Goal: Task Accomplishment & Management: Use online tool/utility

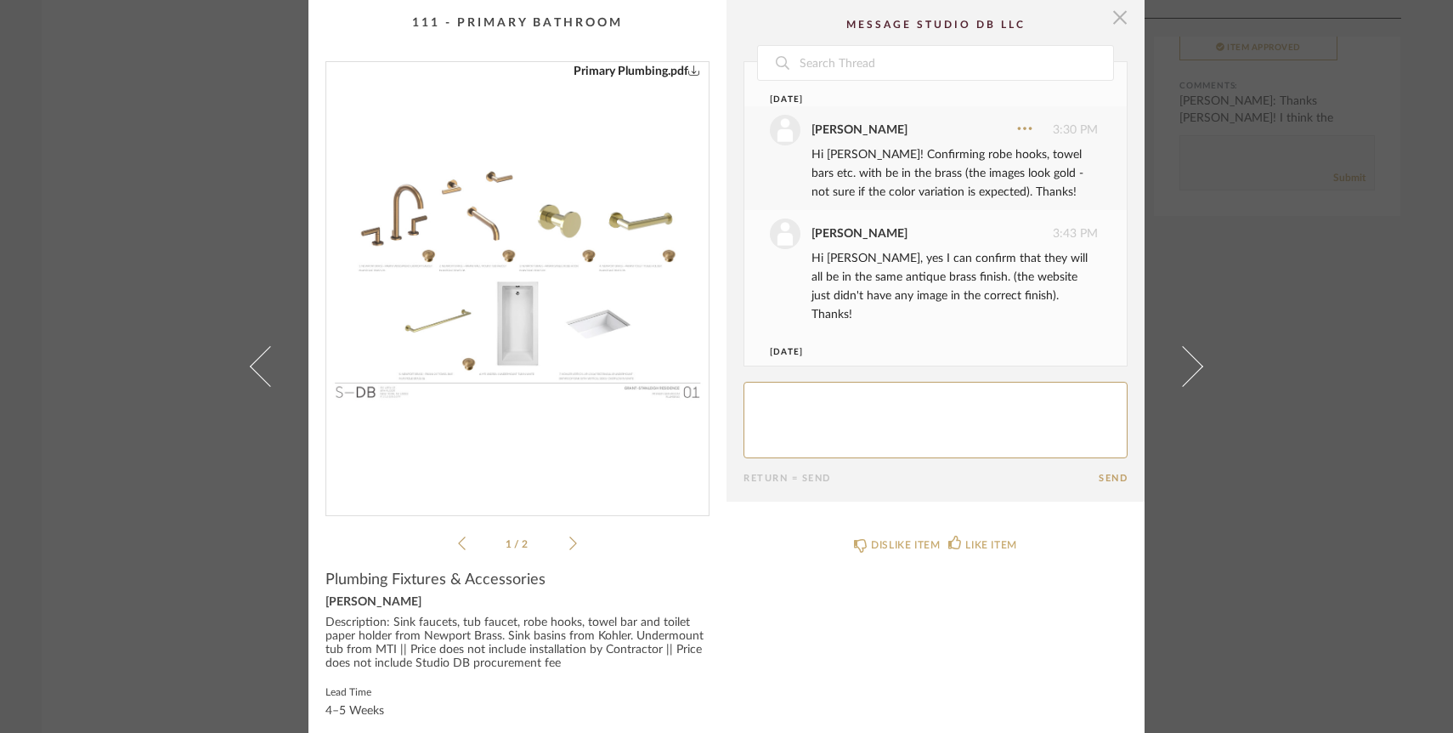
click at [1110, 18] on span "button" at bounding box center [1120, 17] width 34 height 34
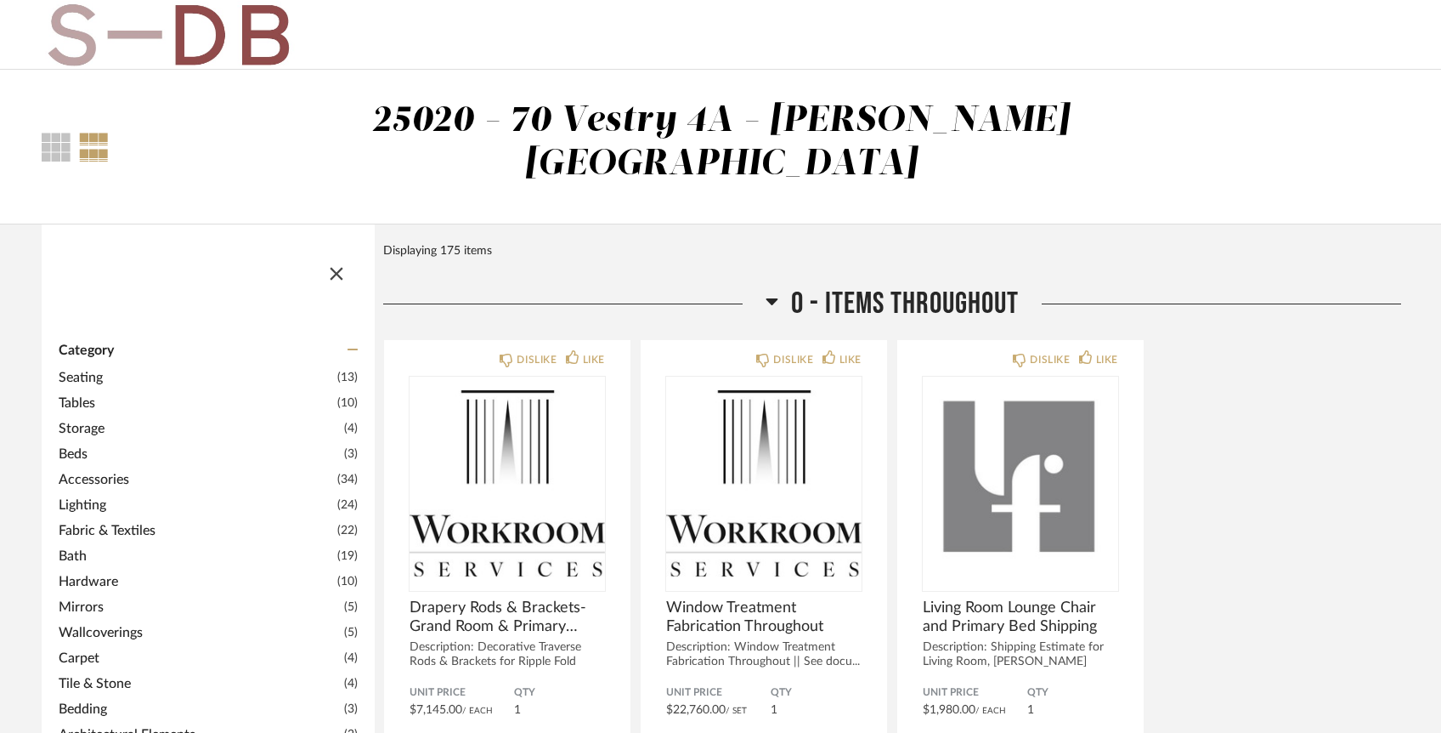
click at [340, 250] on span "button" at bounding box center [336, 270] width 41 height 41
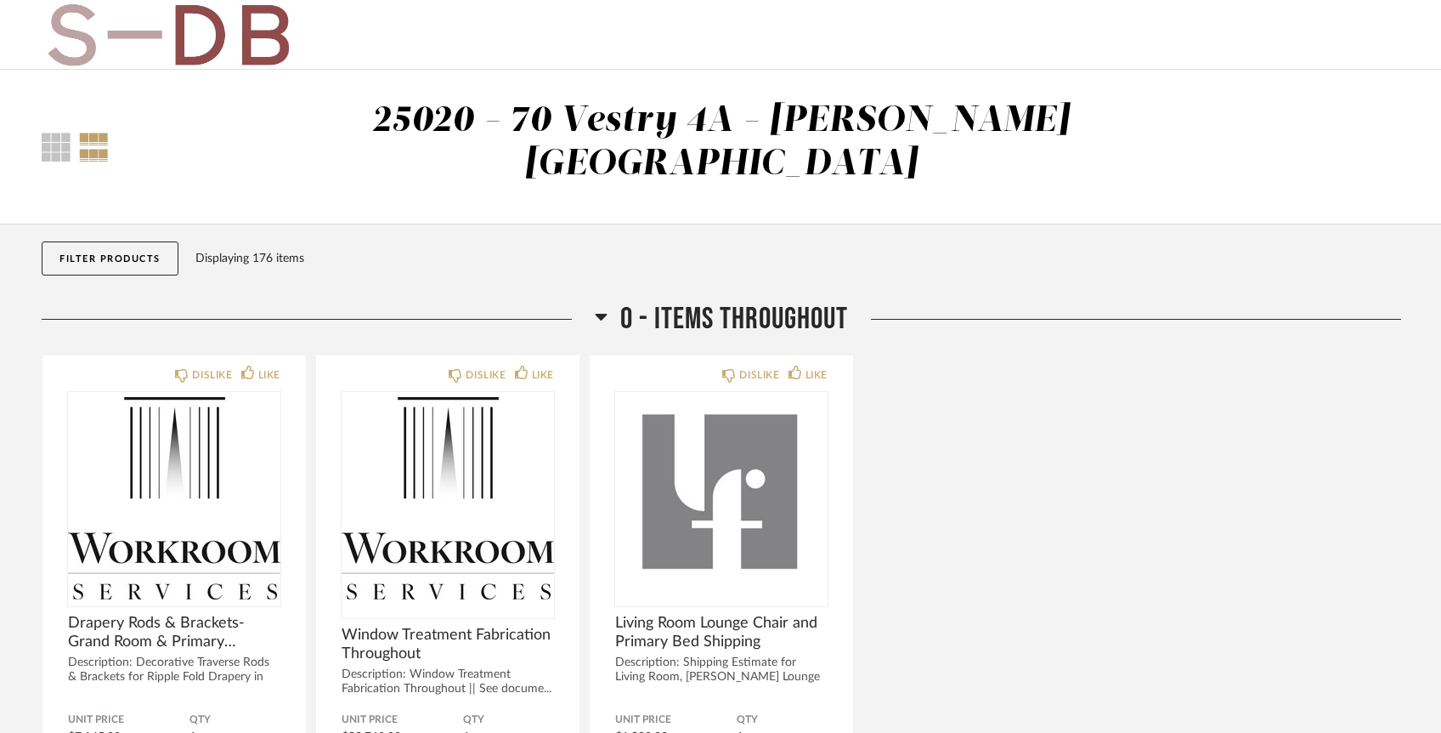
click at [124, 241] on button "Filter Products" at bounding box center [110, 258] width 137 height 34
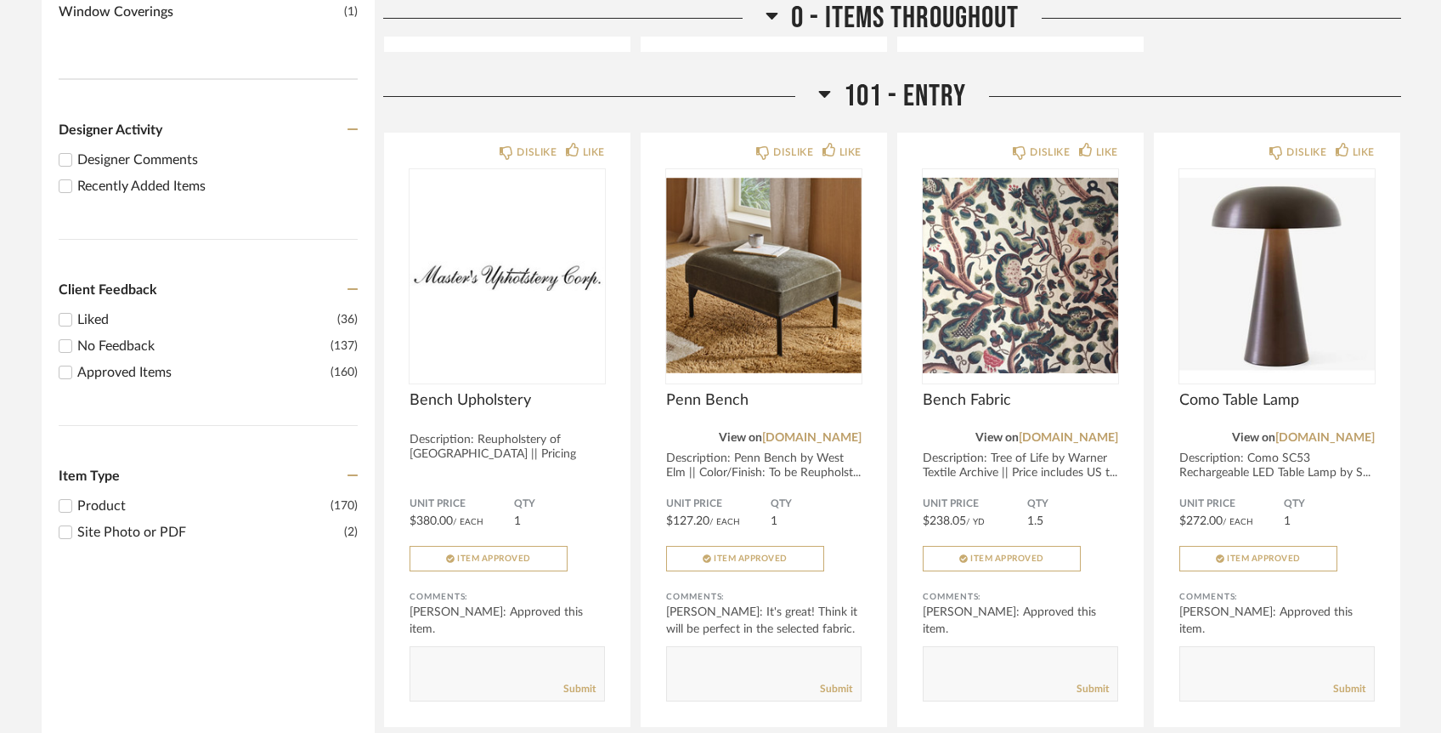
scroll to position [417, 0]
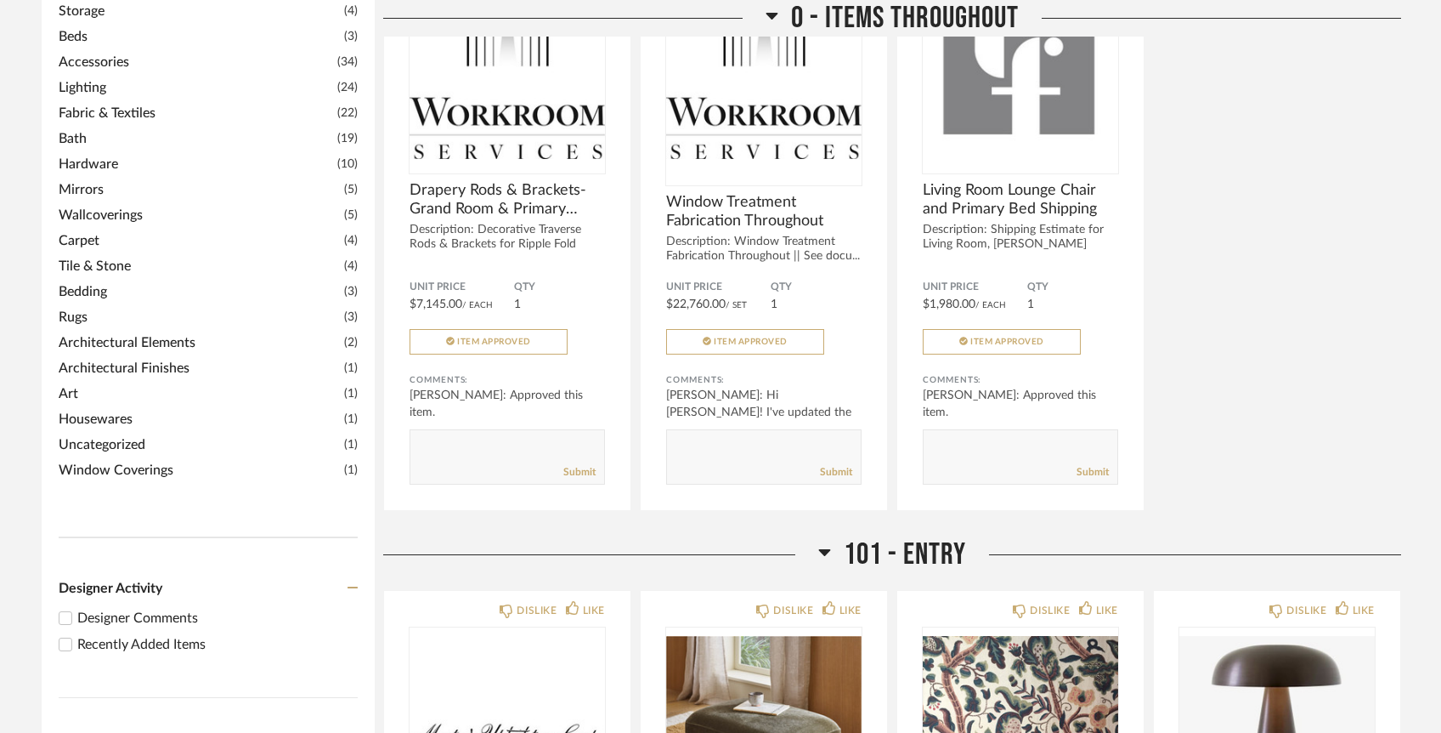
click at [71, 634] on input "Recently Added Items" at bounding box center [65, 644] width 20 height 20
checkbox input "true"
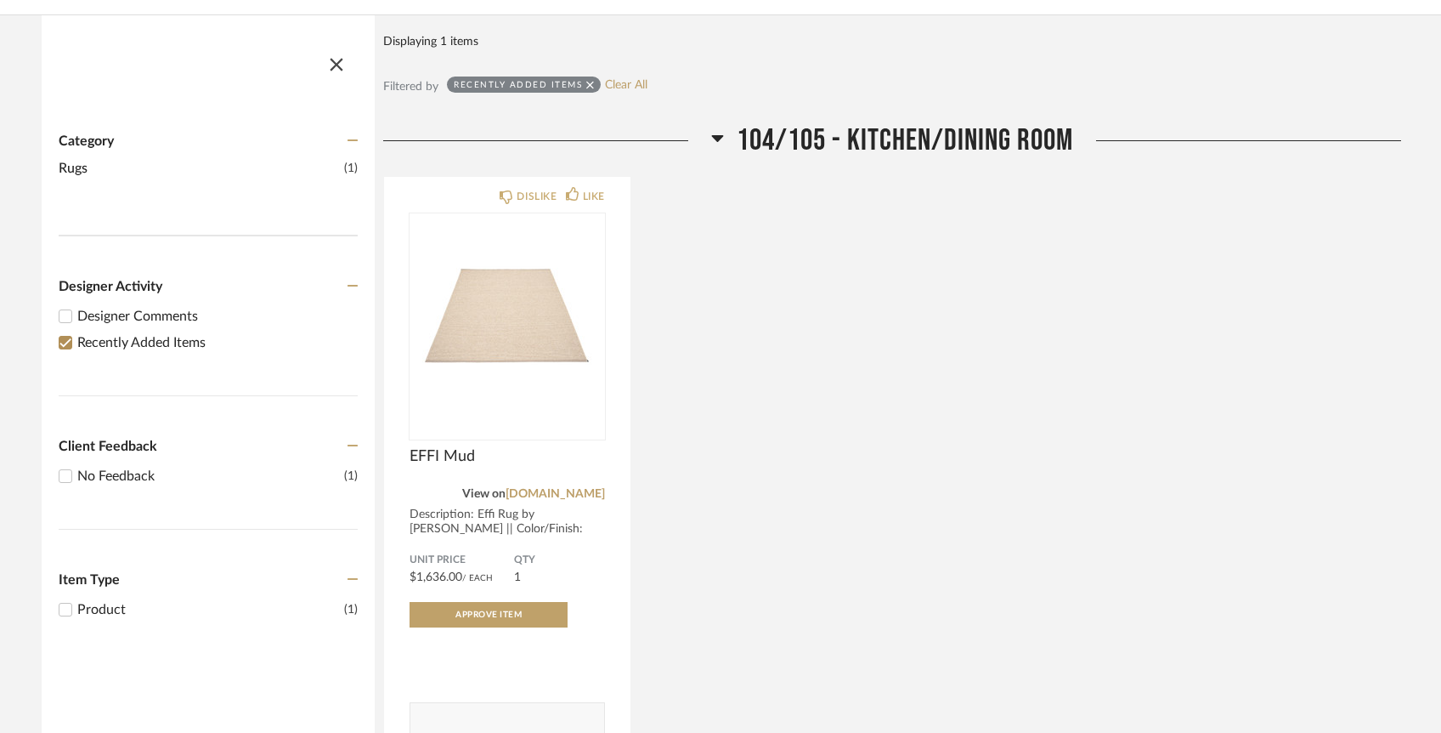
scroll to position [218, 0]
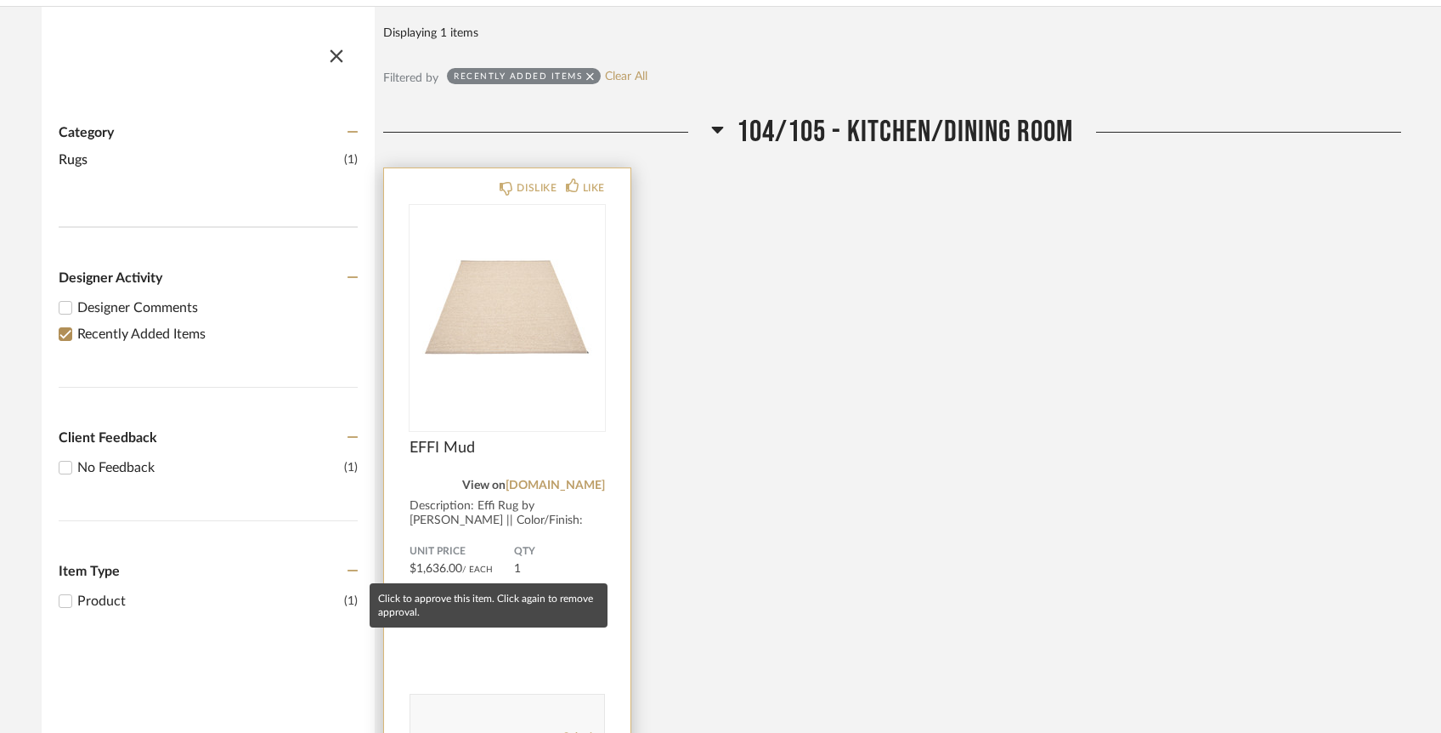
click at [483, 602] on span "Approve Item" at bounding box center [489, 606] width 66 height 8
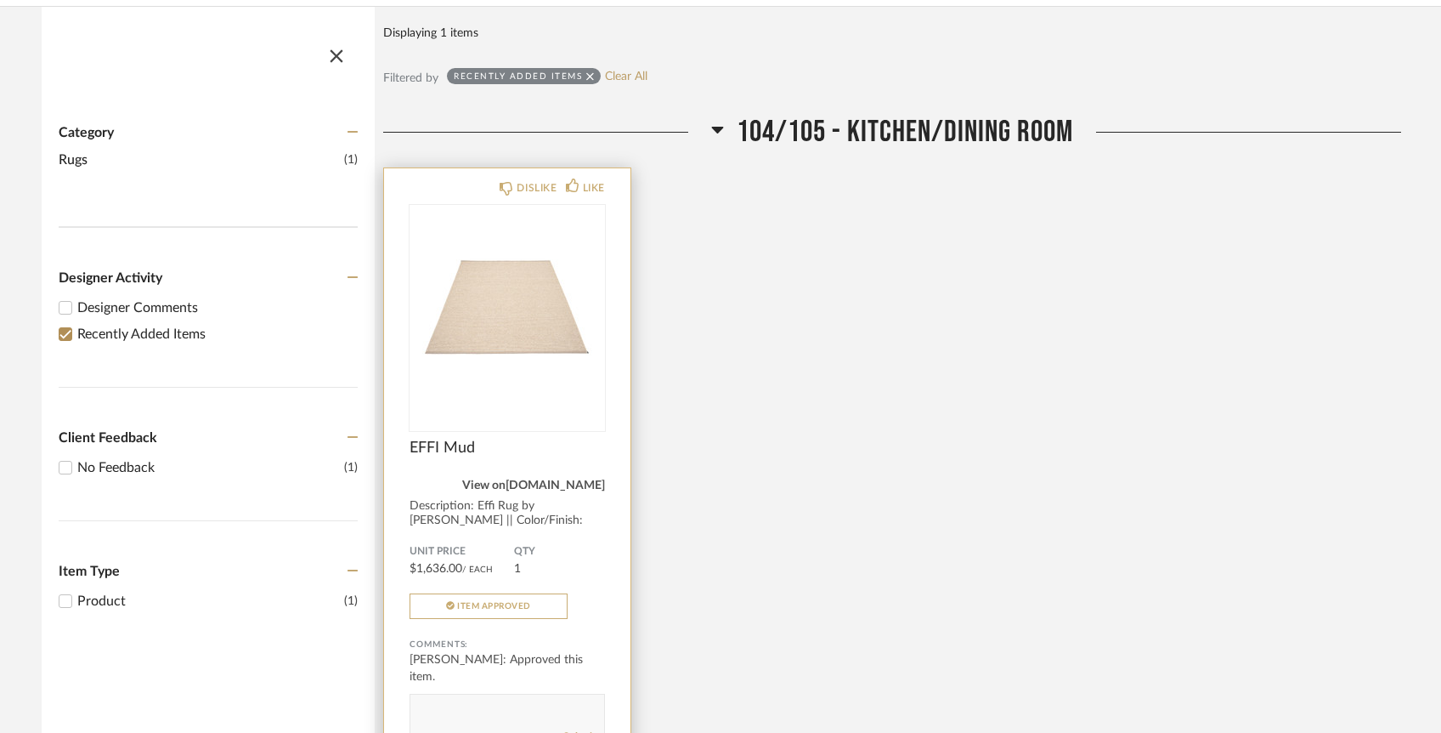
click at [563, 479] on link "pappelina.com" at bounding box center [555, 485] width 99 height 12
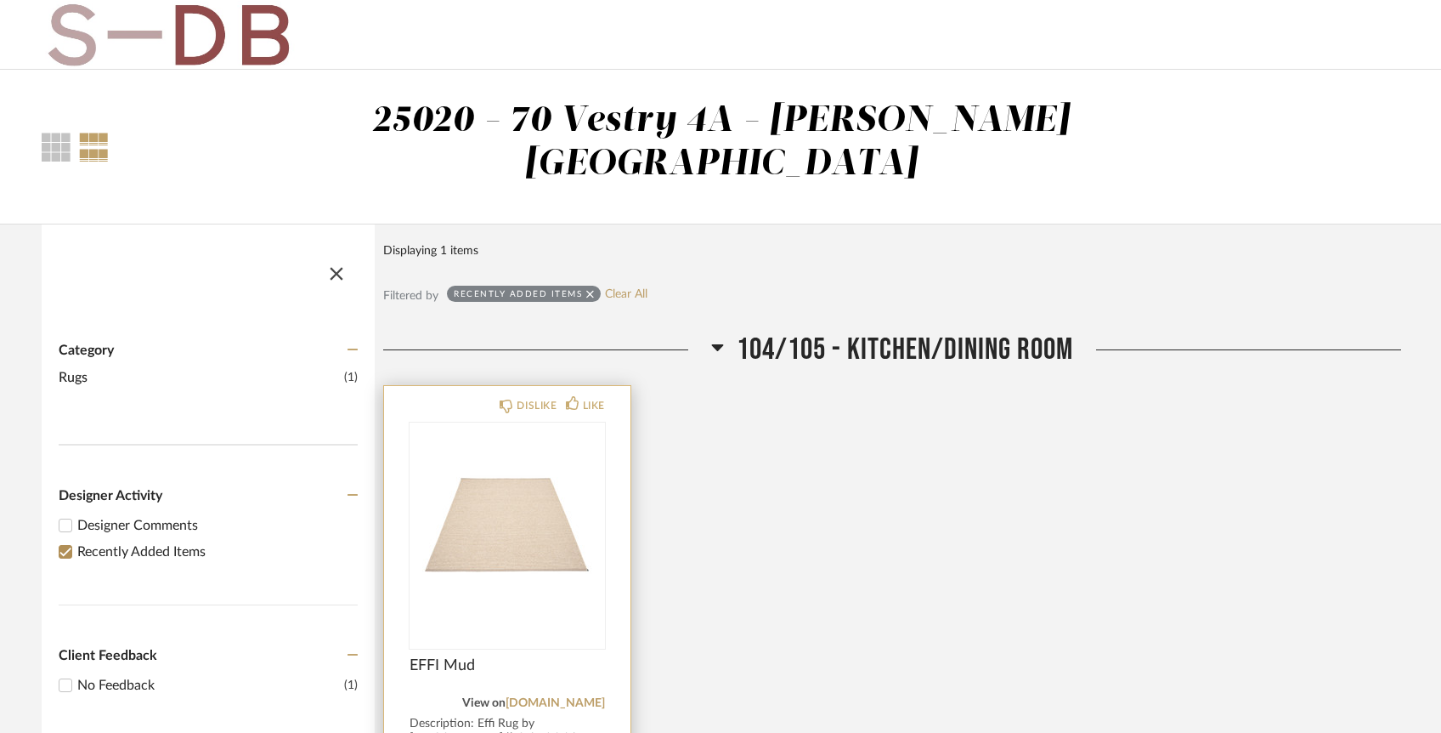
scroll to position [72, 0]
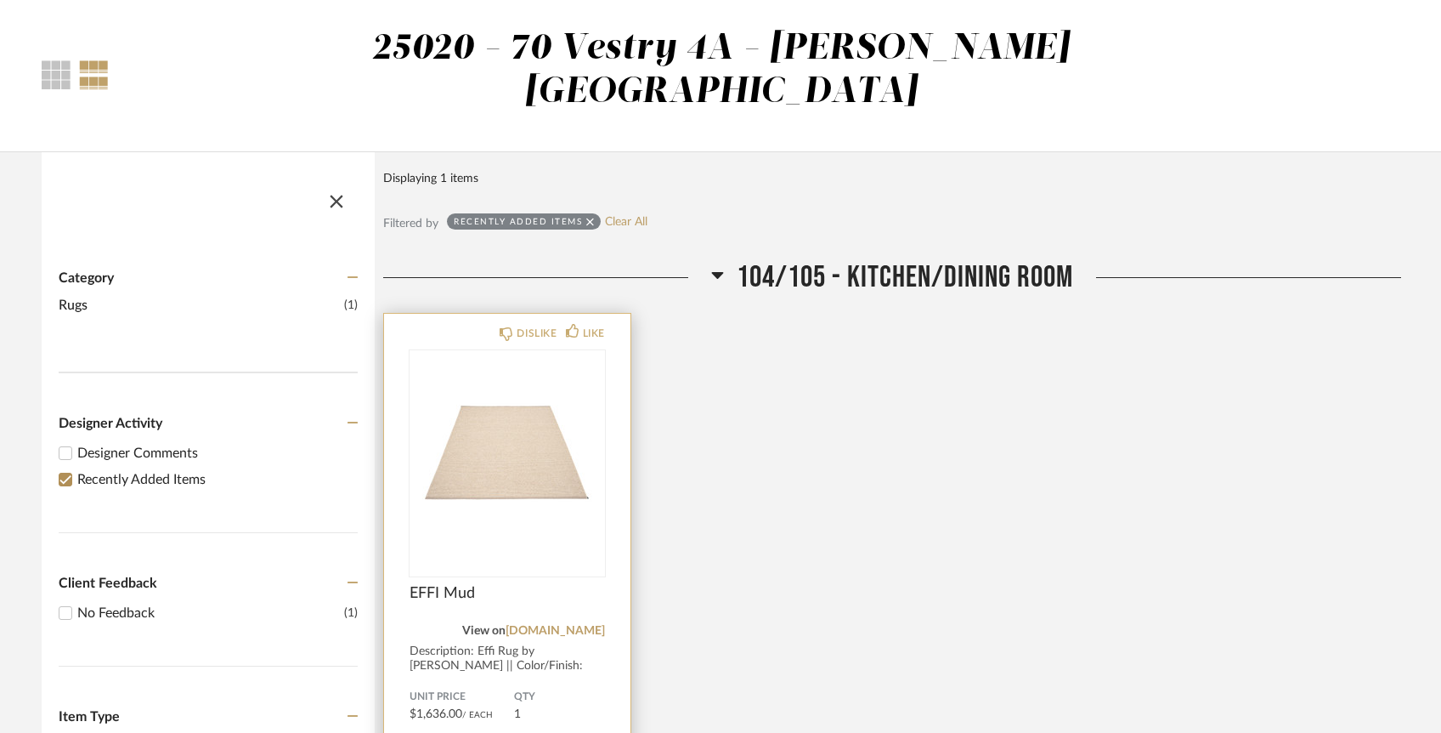
click at [532, 422] on img "0" at bounding box center [507, 456] width 195 height 212
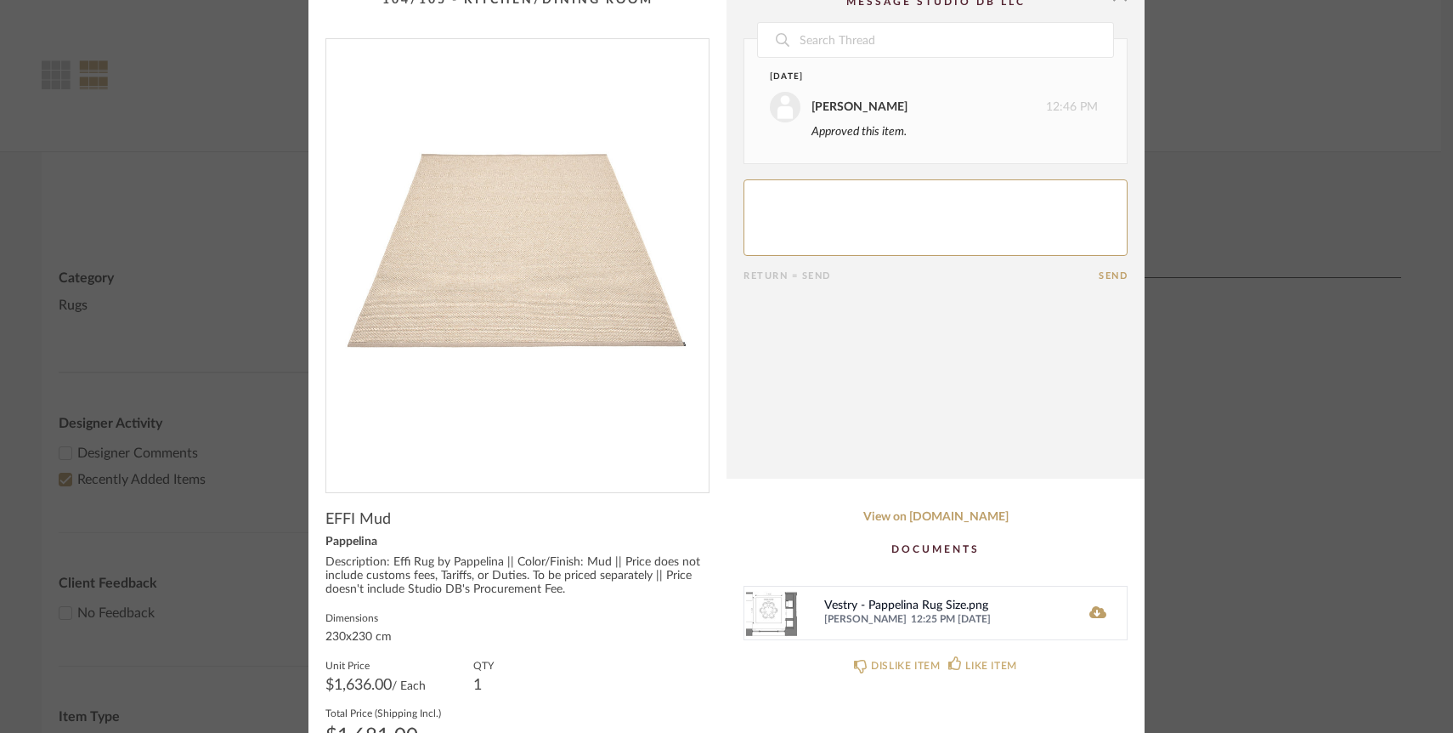
scroll to position [25, 0]
click at [1095, 611] on icon at bounding box center [1098, 609] width 17 height 12
